Goal: Transaction & Acquisition: Download file/media

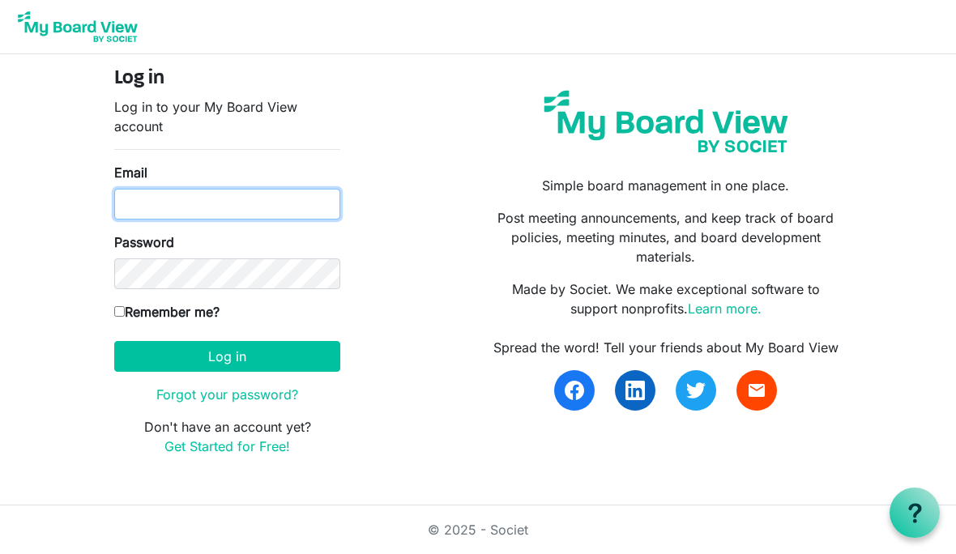
click at [279, 194] on input "Email" at bounding box center [227, 204] width 226 height 31
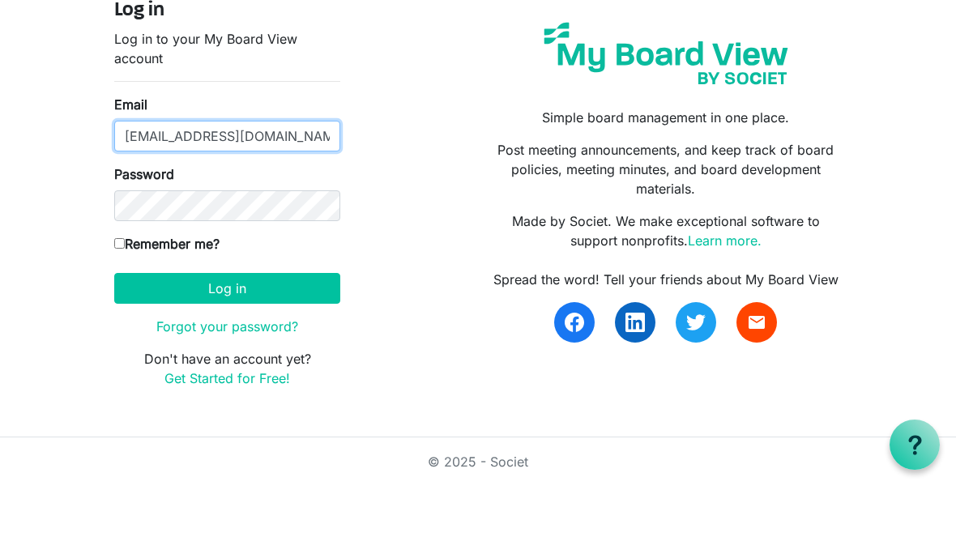
type input "[EMAIL_ADDRESS][DOMAIN_NAME]"
click at [125, 306] on input "Remember me?" at bounding box center [119, 311] width 11 height 11
checkbox input "true"
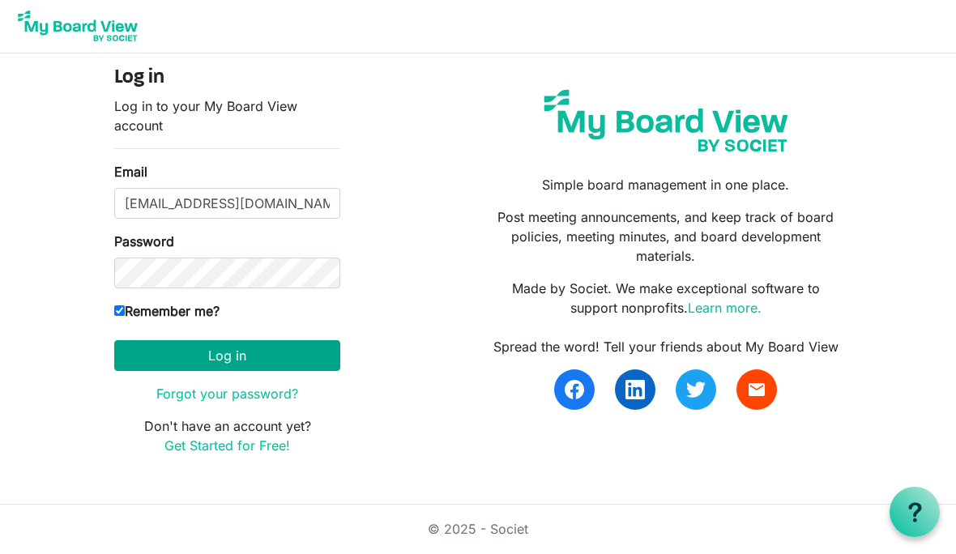
click at [256, 353] on button "Log in" at bounding box center [227, 356] width 226 height 31
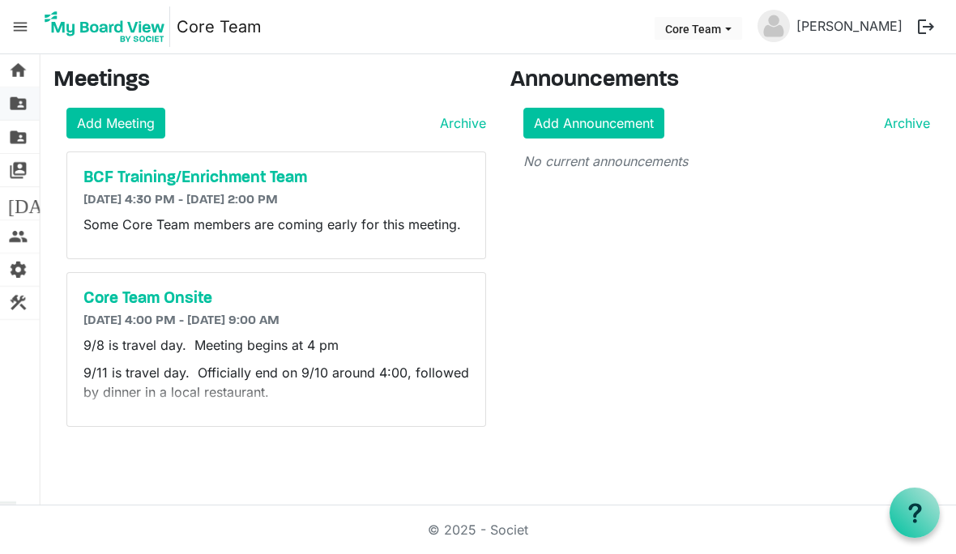
click at [20, 104] on span "folder_shared" at bounding box center [17, 103] width 19 height 32
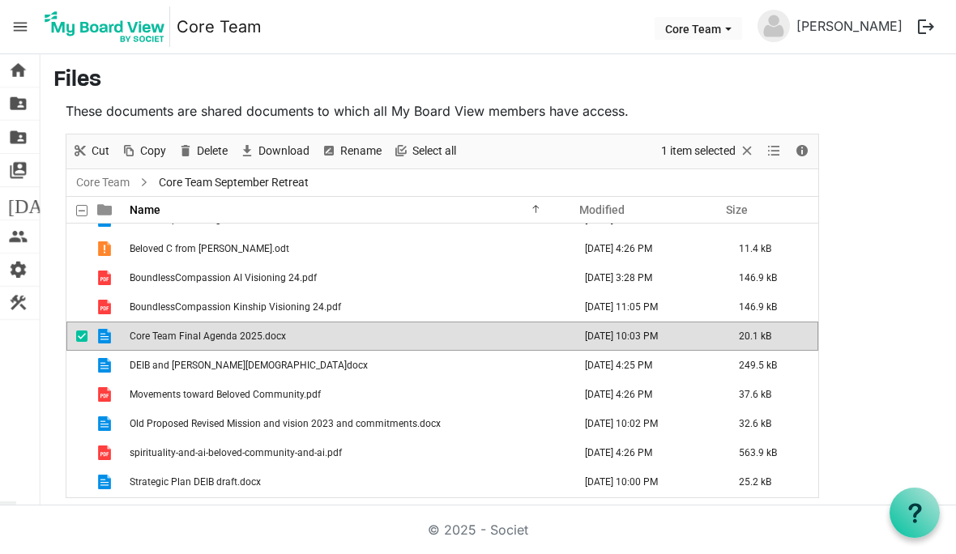
scroll to position [164, 0]
click at [252, 322] on td "Core Team Final Agenda 2025.docx" at bounding box center [350, 336] width 450 height 29
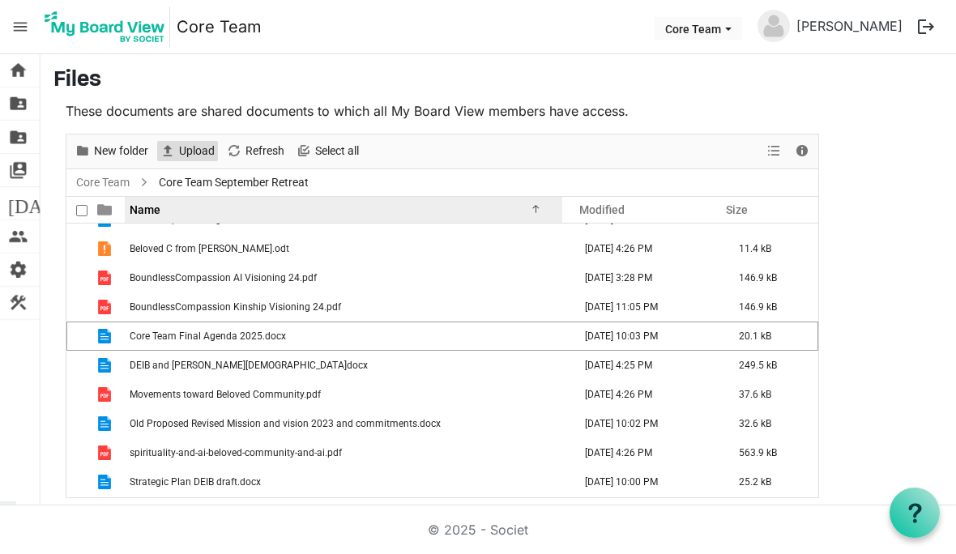
click at [203, 141] on span "Upload" at bounding box center [196, 151] width 39 height 20
click at [198, 141] on span "Upload" at bounding box center [196, 151] width 39 height 20
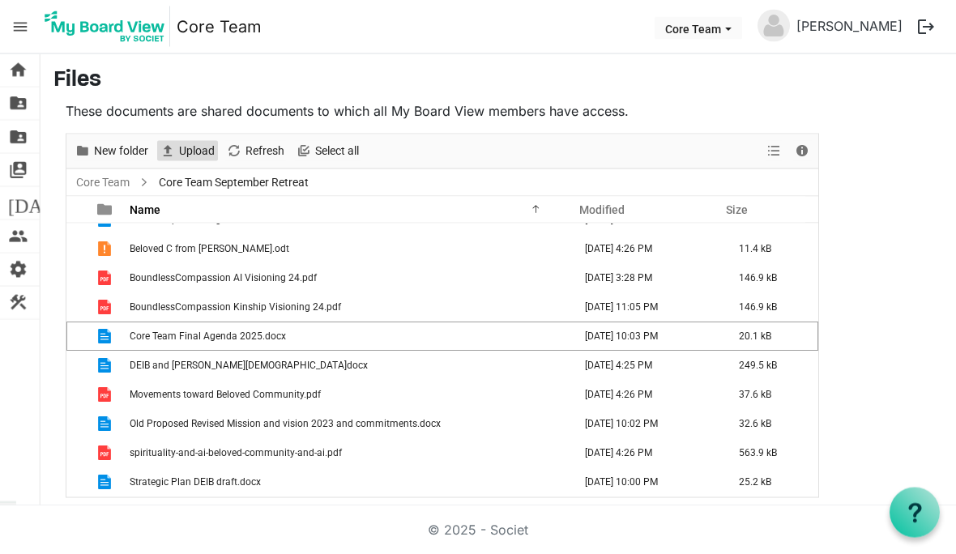
scroll to position [69, 0]
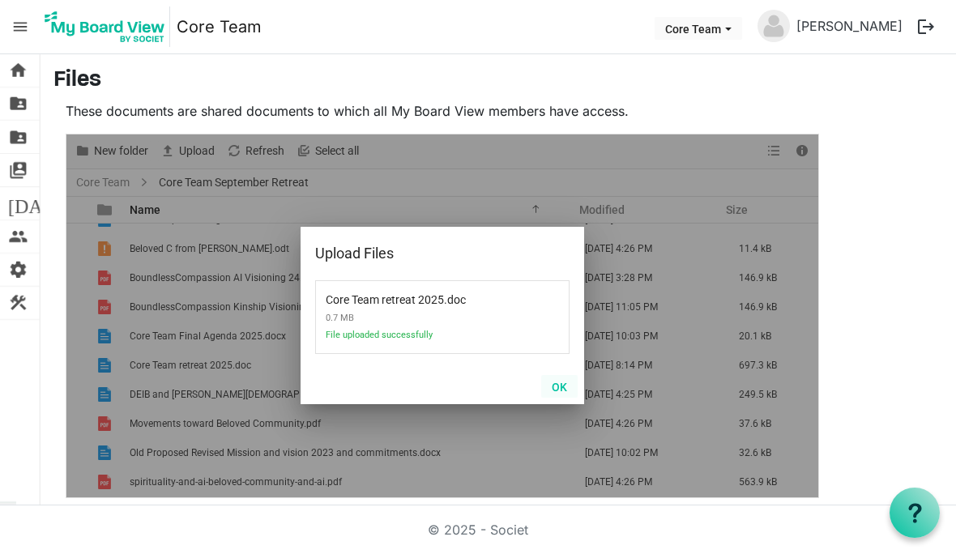
click at [558, 375] on button "OK" at bounding box center [559, 386] width 36 height 23
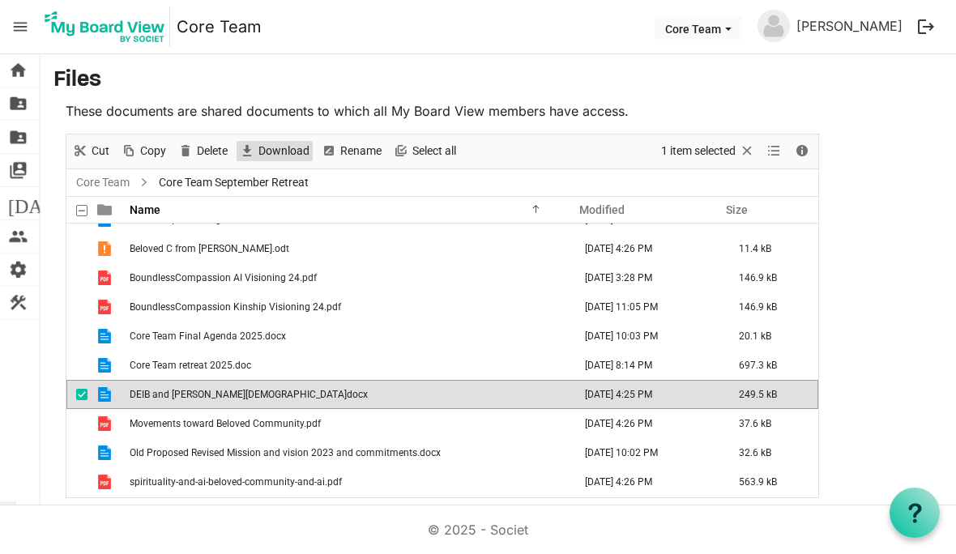
click at [282, 141] on span "Download" at bounding box center [284, 151] width 54 height 20
click at [287, 141] on span "Download" at bounding box center [284, 151] width 54 height 20
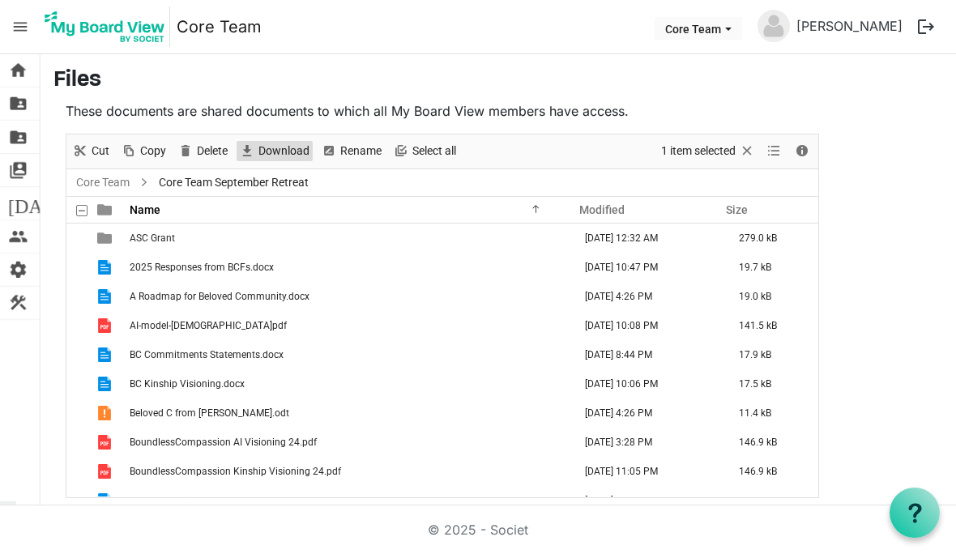
scroll to position [0, 0]
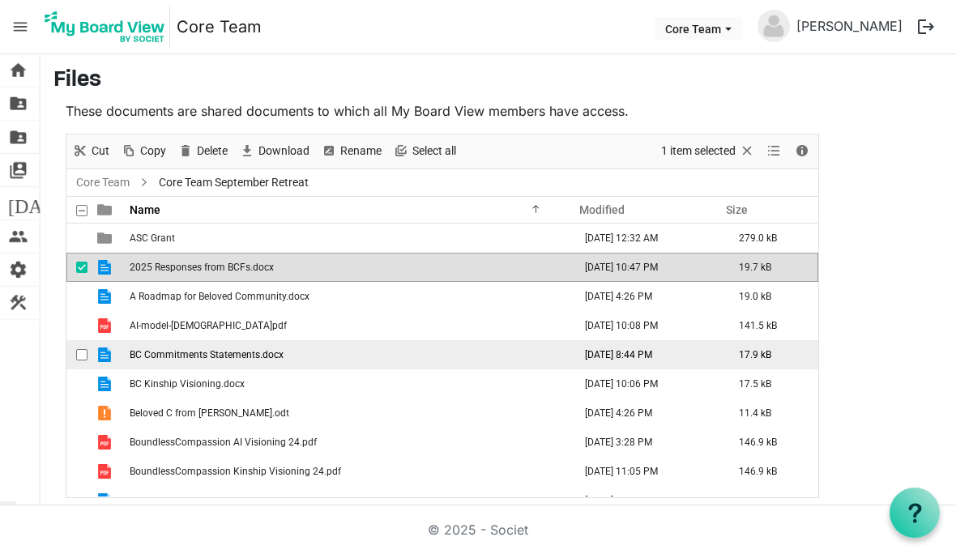
click at [280, 141] on span "Download" at bounding box center [284, 151] width 54 height 20
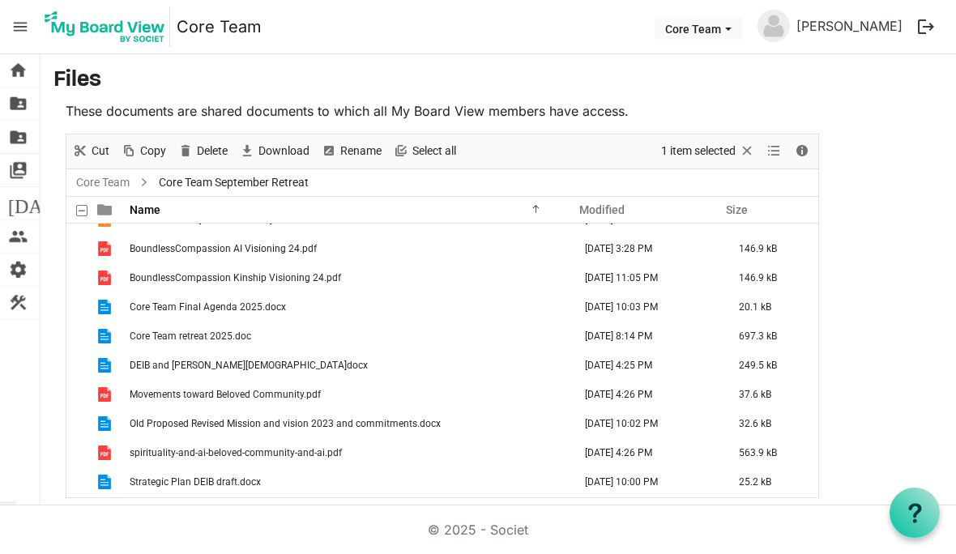
scroll to position [194, 0]
click at [85, 476] on span "checkbox" at bounding box center [81, 481] width 11 height 11
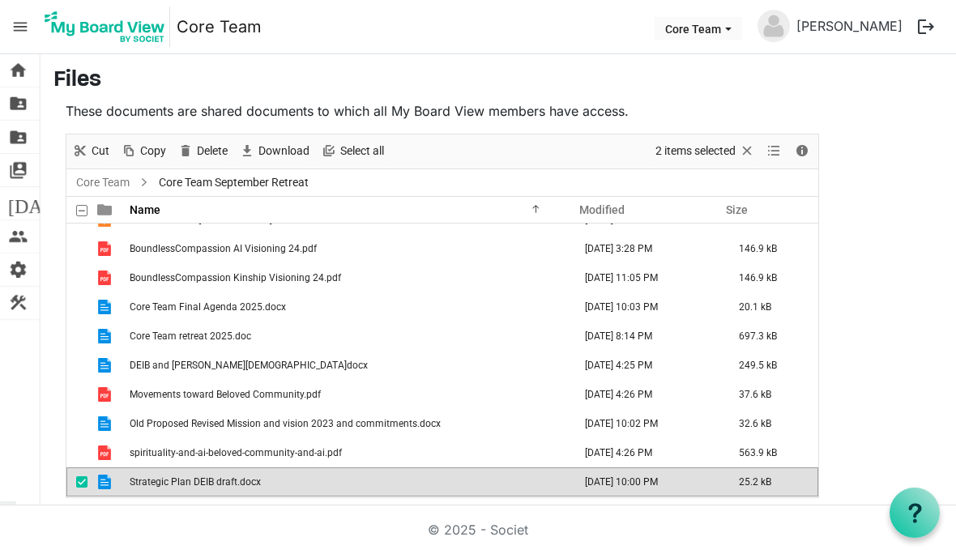
click at [275, 141] on span "Download" at bounding box center [284, 151] width 54 height 20
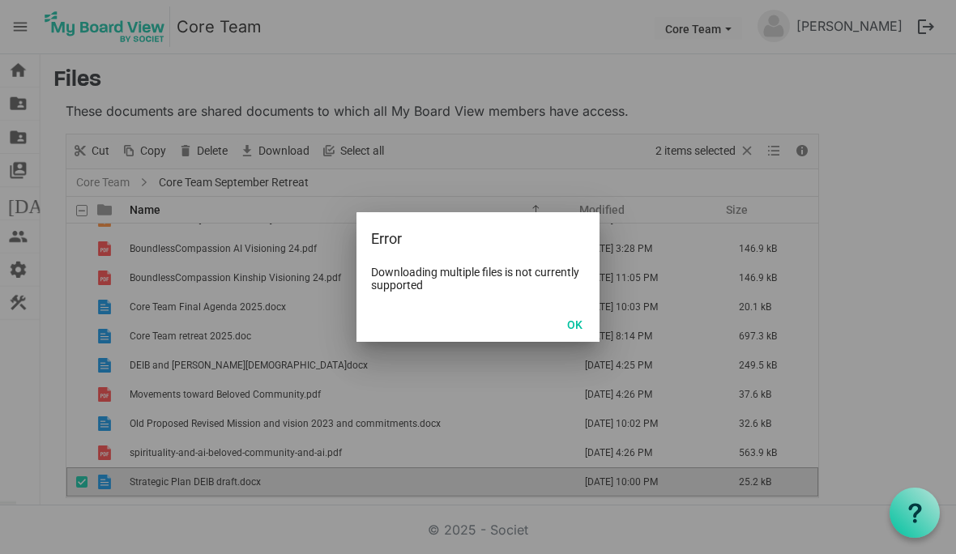
click at [583, 329] on button "OK" at bounding box center [575, 324] width 36 height 23
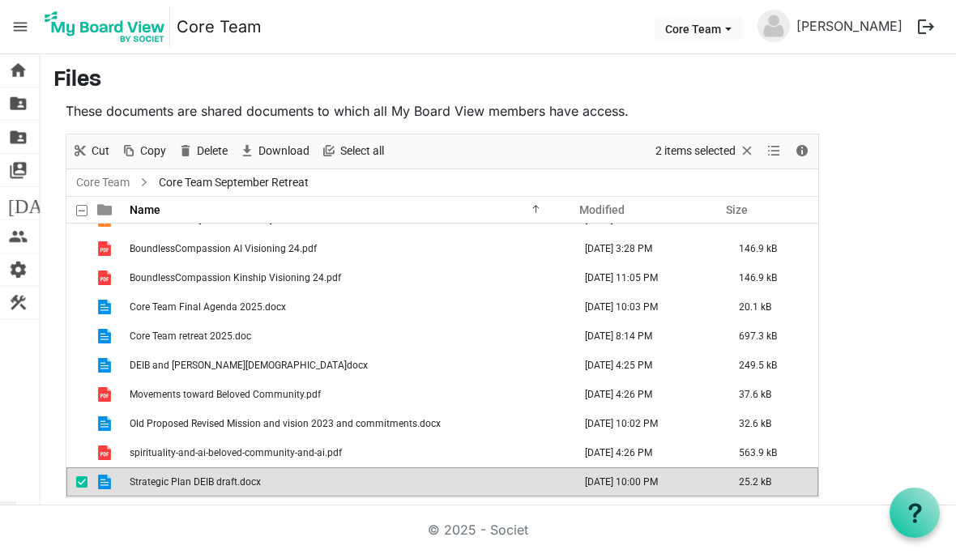
click at [450, 467] on td "Strategic Plan DEIB draft.docx" at bounding box center [350, 481] width 450 height 29
click at [280, 141] on span "Download" at bounding box center [284, 151] width 54 height 20
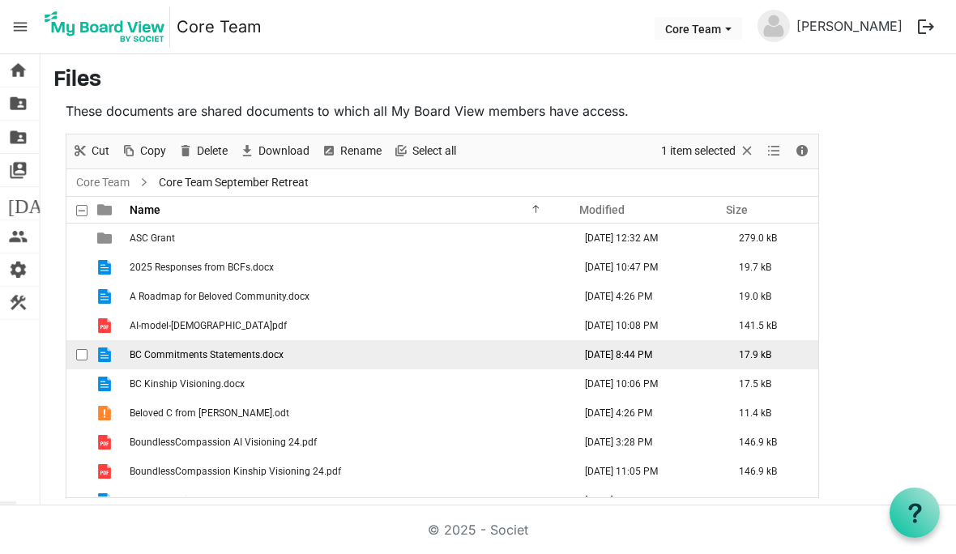
scroll to position [0, 0]
click at [274, 141] on span "Download" at bounding box center [284, 151] width 54 height 20
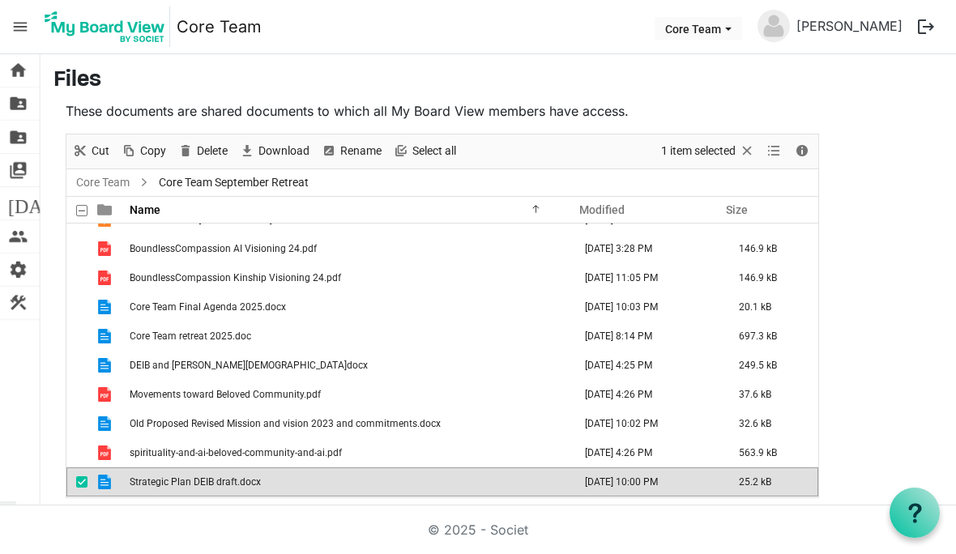
scroll to position [194, 0]
click at [81, 474] on div "checkbox" at bounding box center [85, 482] width 19 height 16
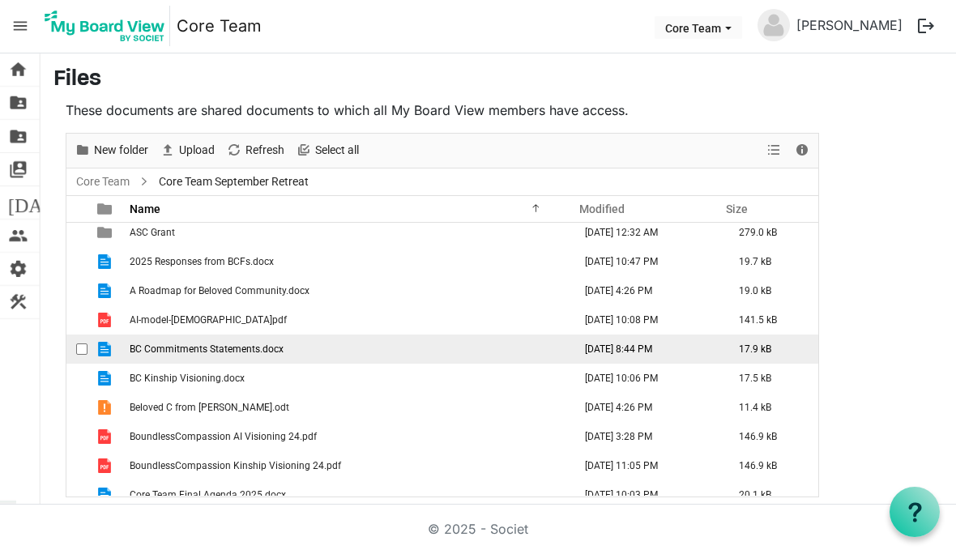
scroll to position [3, 0]
click at [87, 314] on div "checkbox" at bounding box center [85, 322] width 19 height 16
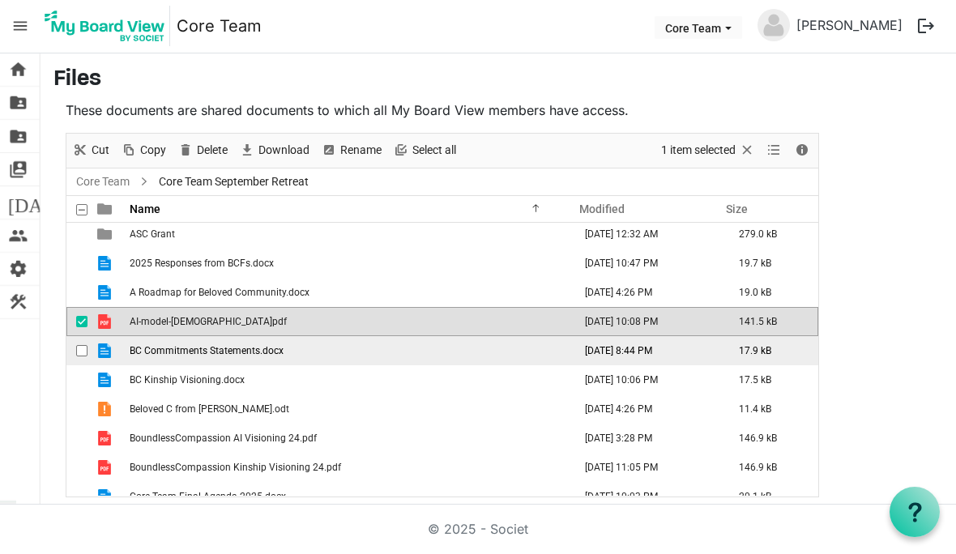
click at [292, 141] on span "Download" at bounding box center [284, 151] width 54 height 20
